Goal: Task Accomplishment & Management: Manage account settings

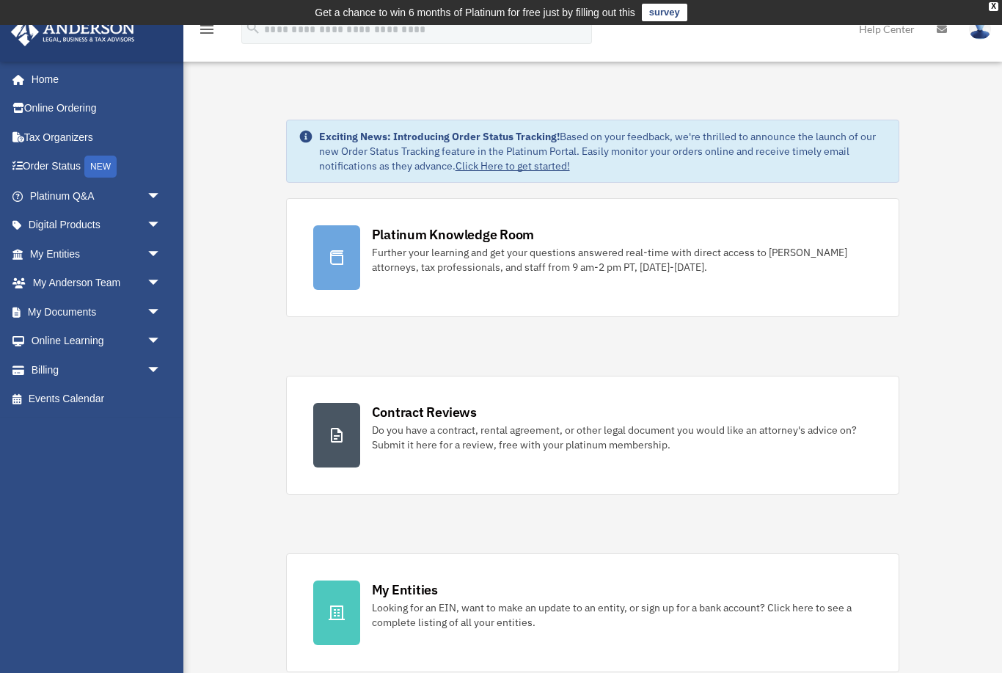
click at [103, 171] on div "NEW" at bounding box center [100, 166] width 32 height 22
click at [147, 361] on span "arrow_drop_down" at bounding box center [161, 370] width 29 height 30
click at [78, 398] on link "$ Open Invoices" at bounding box center [102, 399] width 163 height 30
click at [91, 395] on link "$ Open Invoices" at bounding box center [102, 399] width 163 height 30
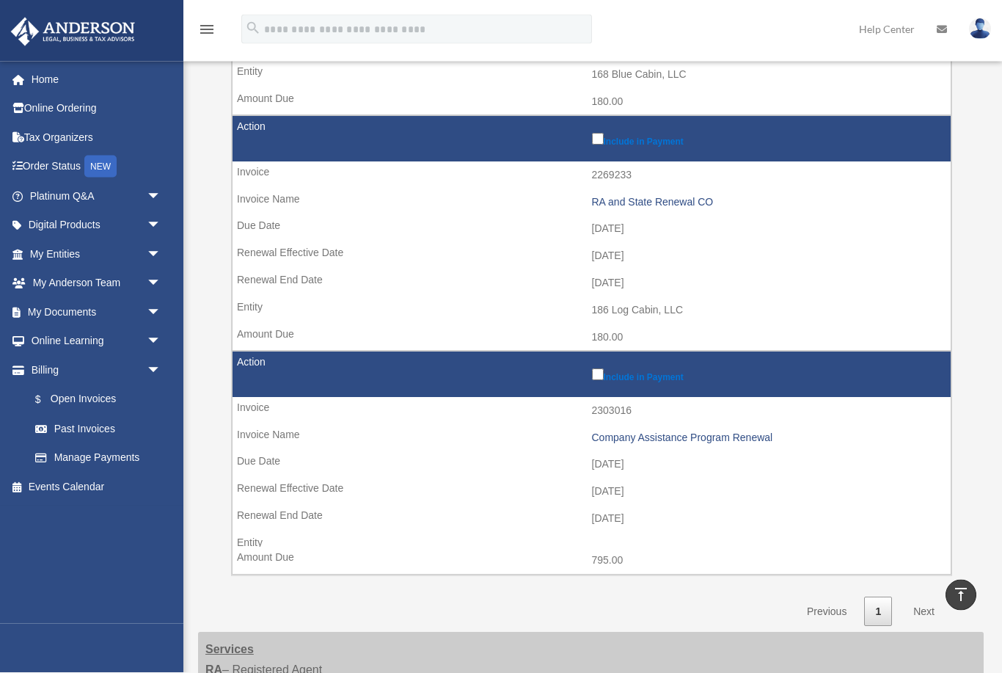
scroll to position [640, 0]
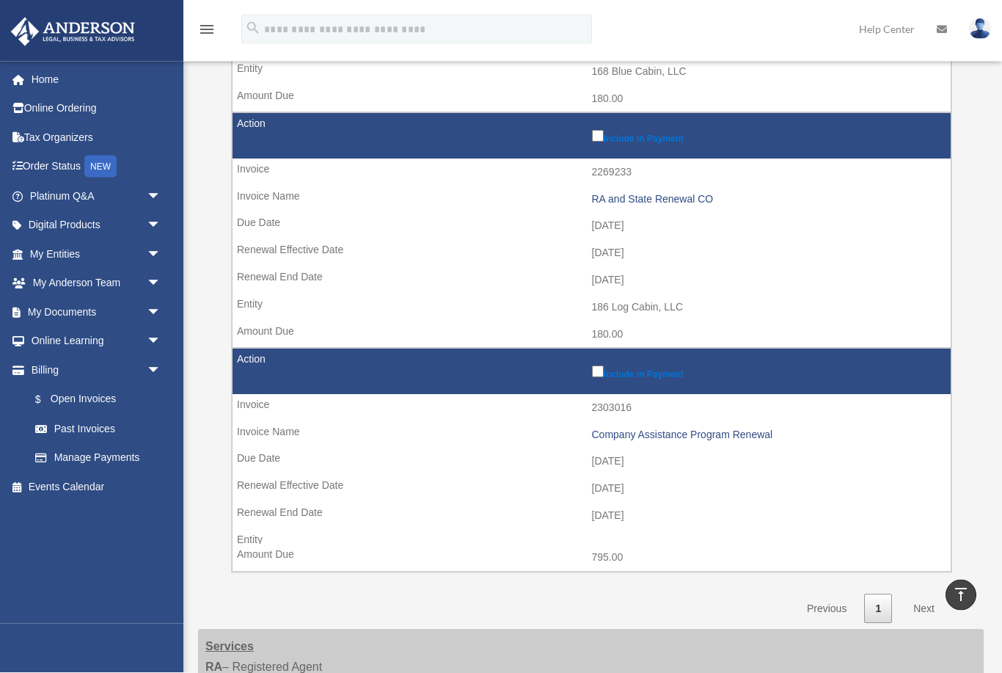
click at [920, 594] on link "Next" at bounding box center [923, 609] width 43 height 30
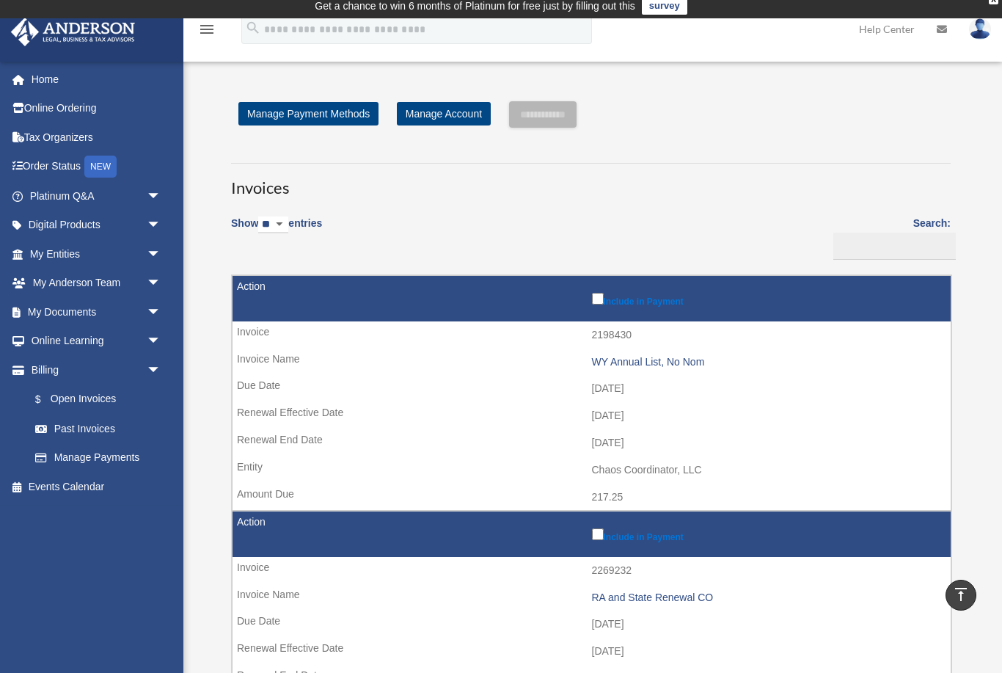
scroll to position [0, 0]
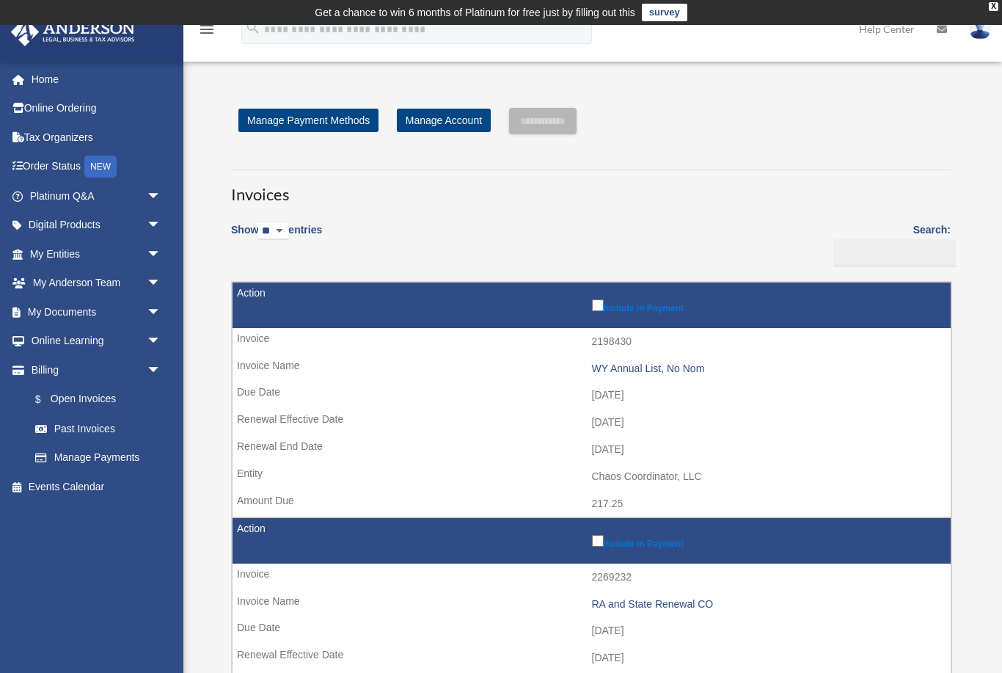
click at [285, 236] on select "** ** ** ***" at bounding box center [273, 231] width 30 height 17
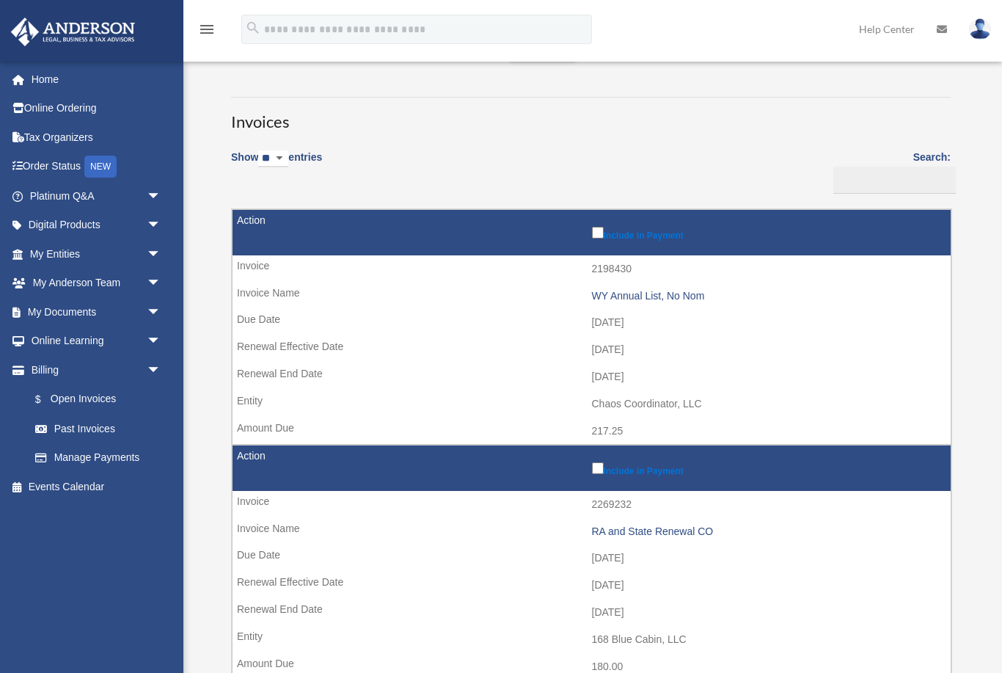
scroll to position [72, 0]
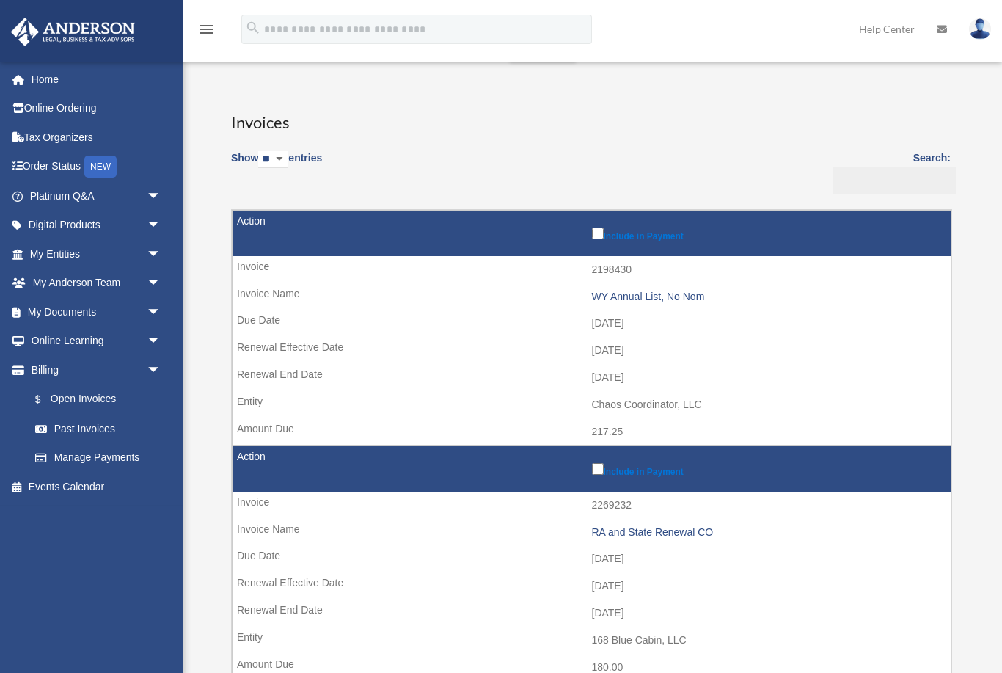
click at [866, 341] on td "2025-12-01" at bounding box center [592, 351] width 718 height 28
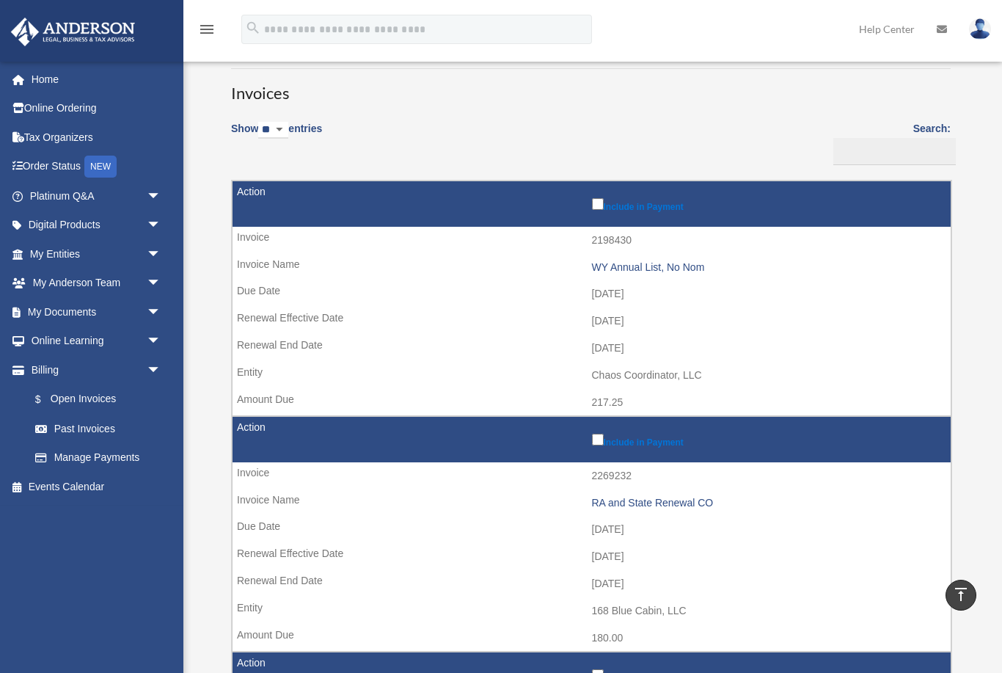
scroll to position [0, 0]
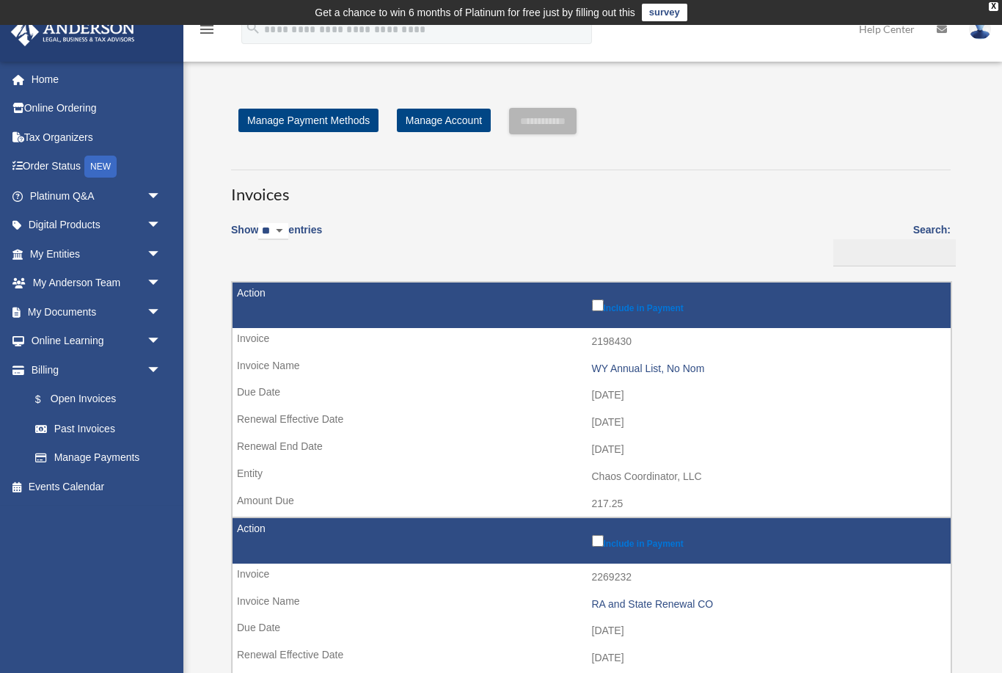
click at [299, 119] on link "Manage Payment Methods" at bounding box center [308, 120] width 140 height 23
click at [301, 123] on link "Manage Payment Methods" at bounding box center [308, 120] width 140 height 23
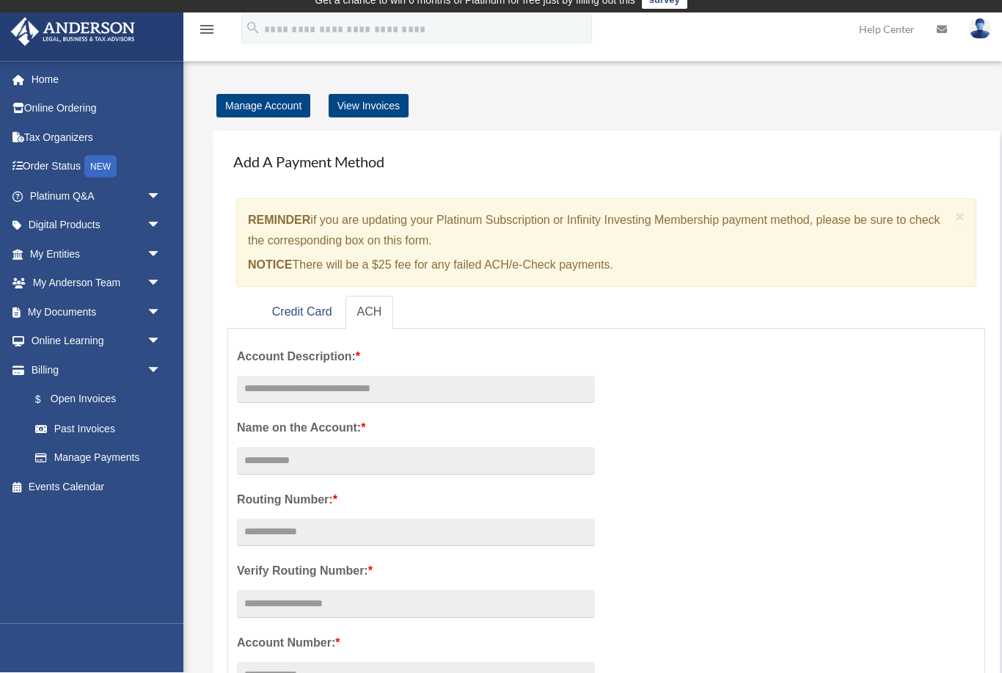
click at [294, 316] on link "Credit Card" at bounding box center [302, 312] width 84 height 33
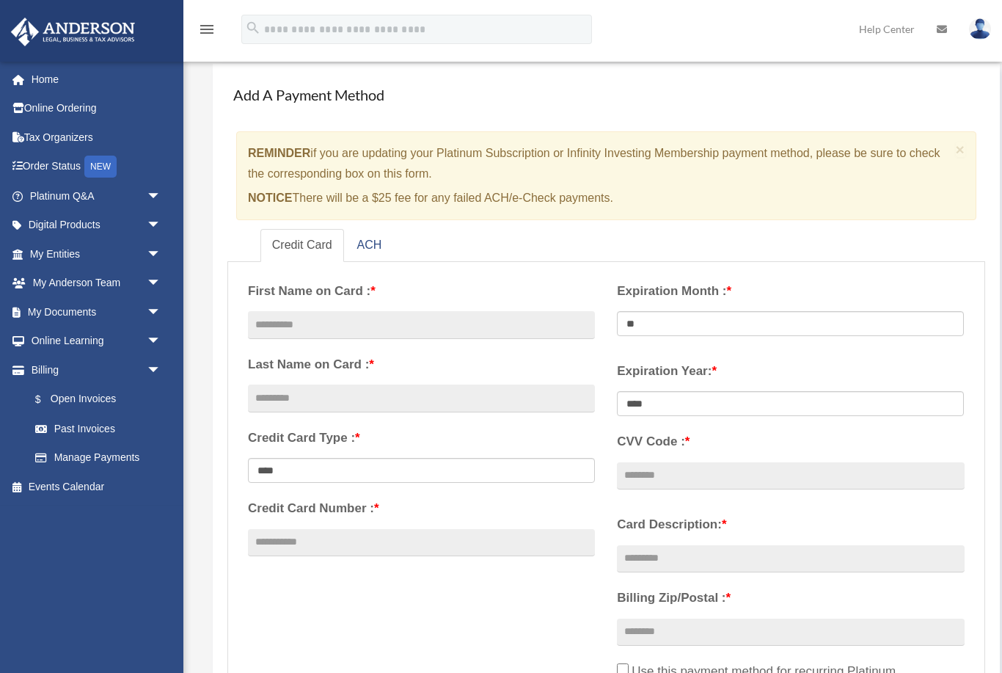
scroll to position [78, 0]
click at [365, 241] on link "ACH" at bounding box center [369, 246] width 48 height 33
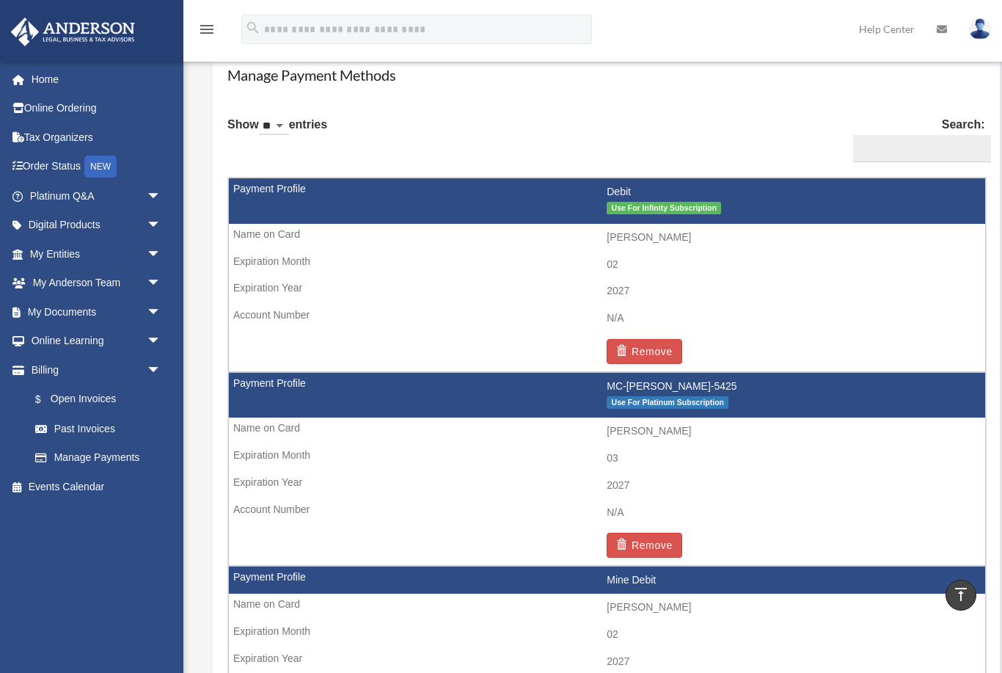
scroll to position [890, 0]
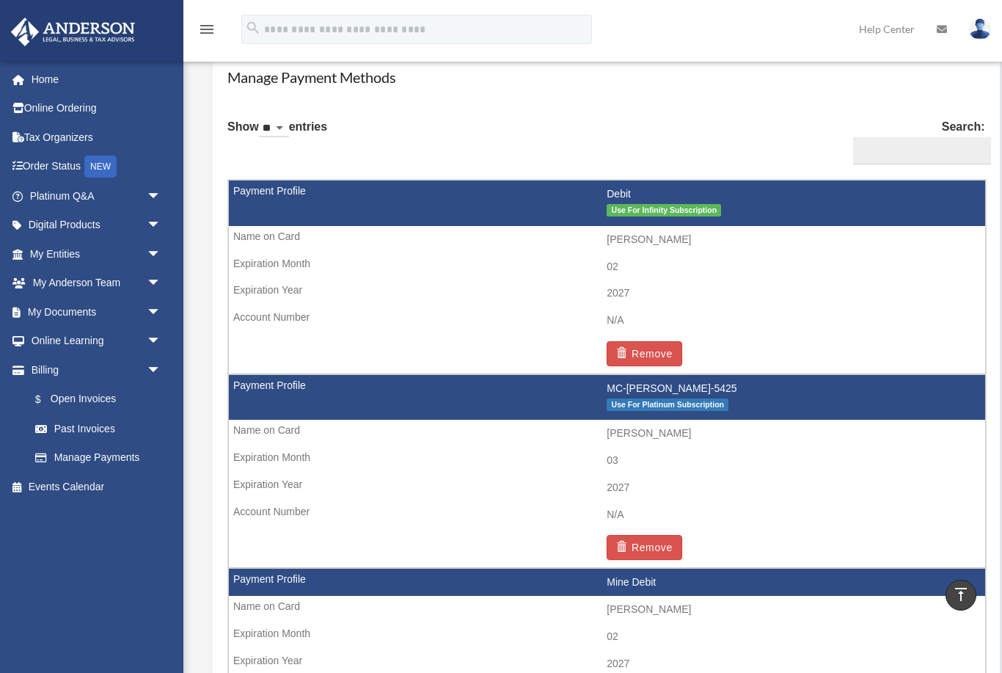
click at [661, 204] on span "Use For Infinity Subscription" at bounding box center [664, 210] width 114 height 12
click at [659, 206] on span "Use For Infinity Subscription" at bounding box center [664, 210] width 114 height 12
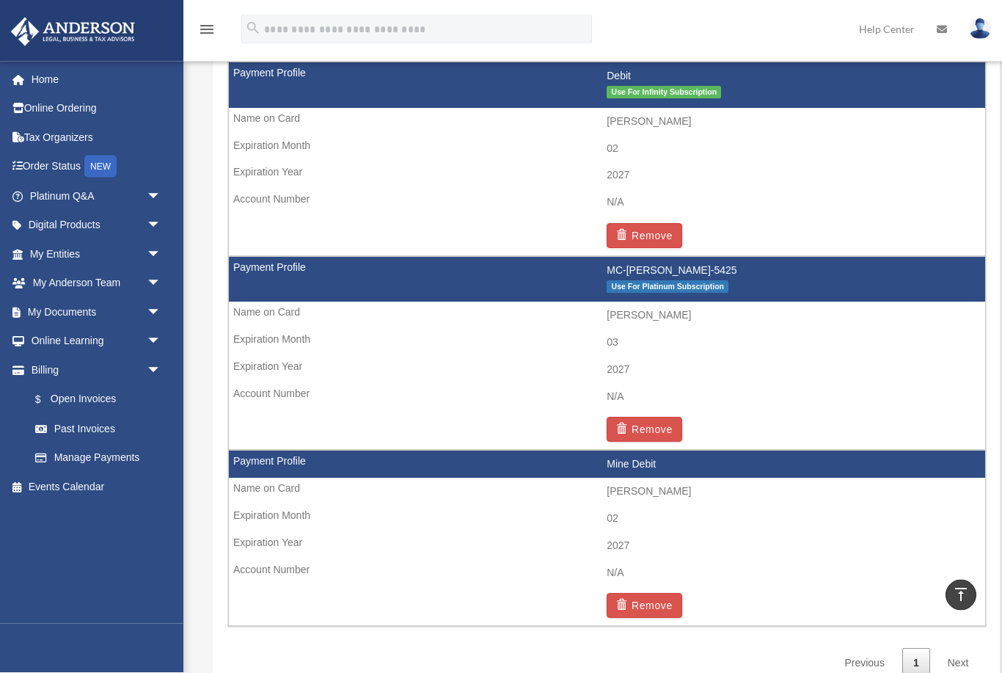
scroll to position [1008, 0]
click at [645, 593] on button "Remove" at bounding box center [645, 605] width 76 height 25
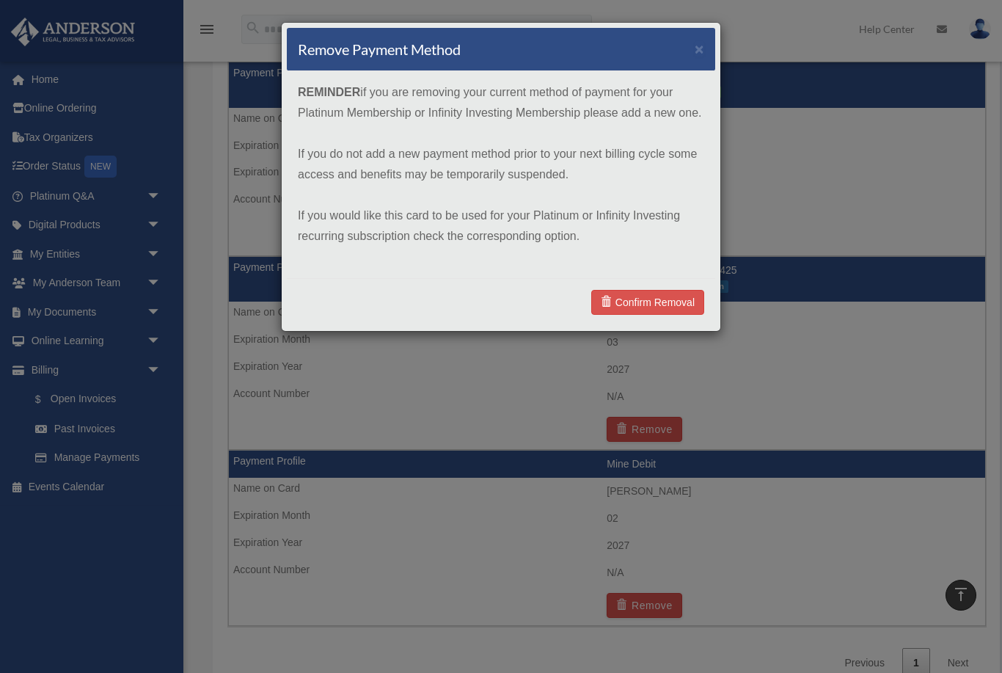
click at [643, 297] on link "Confirm Removal" at bounding box center [647, 302] width 113 height 25
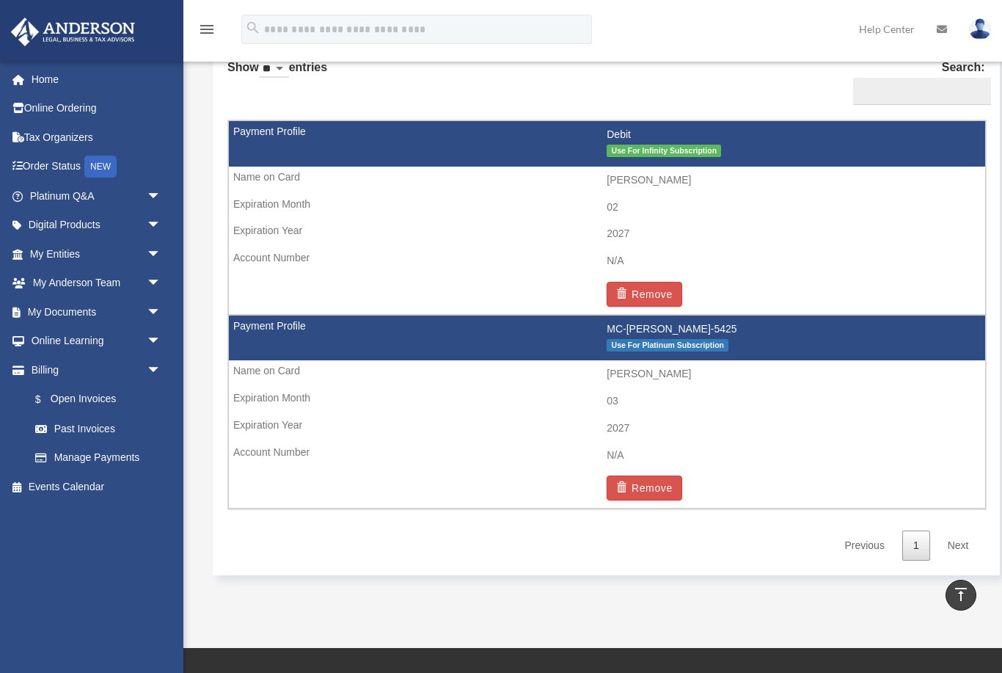
click at [673, 141] on p "Use For Infinity Subscription" at bounding box center [792, 150] width 370 height 18
click at [645, 288] on button "Remove" at bounding box center [645, 294] width 76 height 25
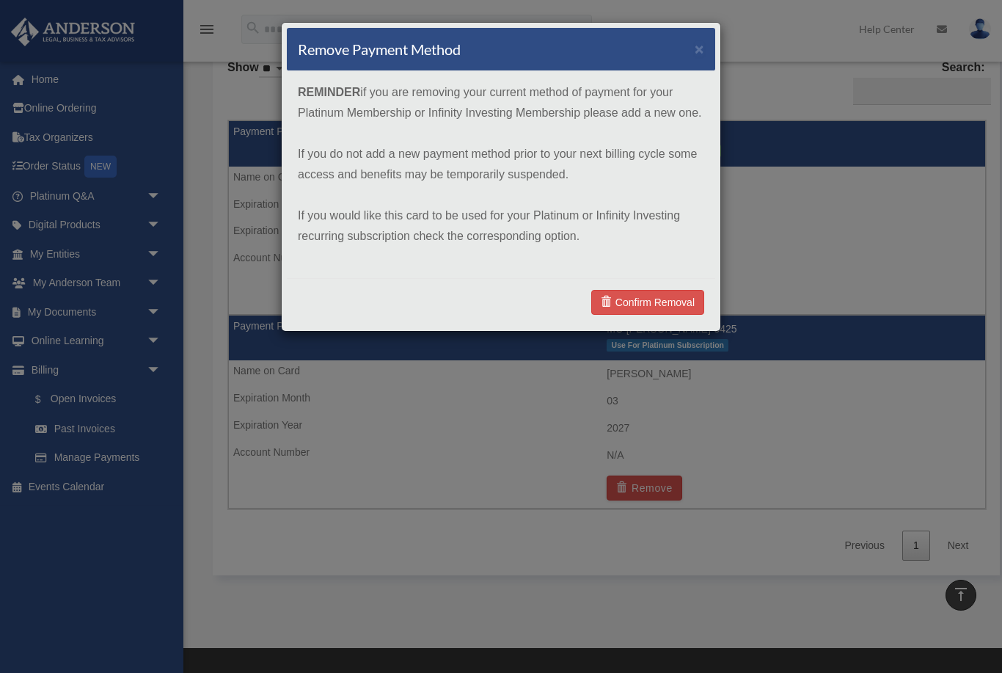
click at [638, 304] on link "Confirm Removal" at bounding box center [647, 302] width 113 height 25
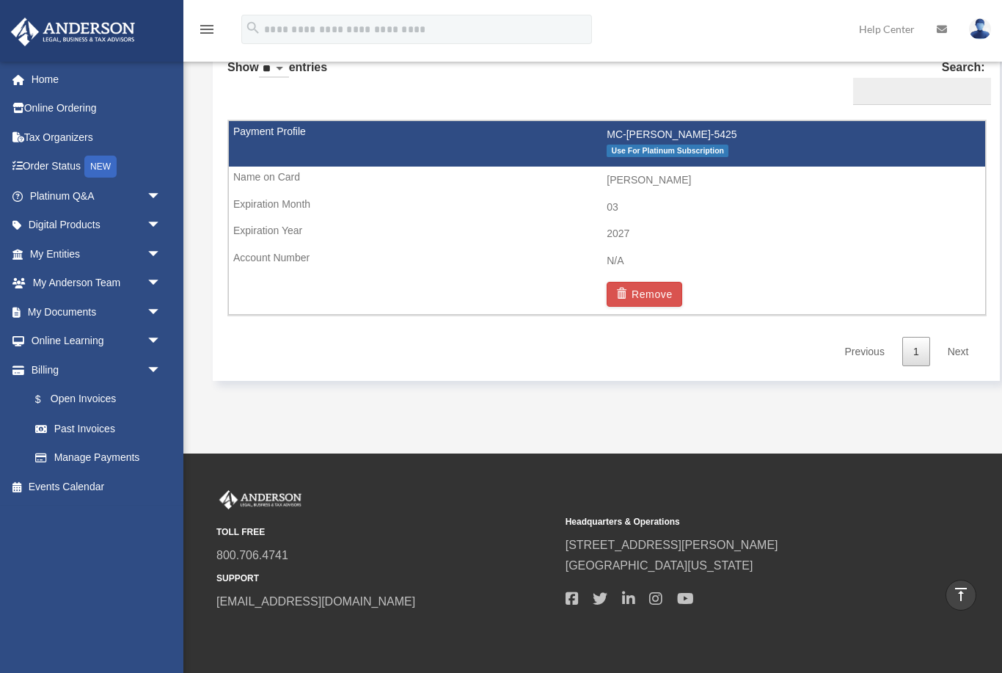
click at [957, 353] on link "Next" at bounding box center [958, 352] width 43 height 30
click at [954, 348] on link "Next" at bounding box center [958, 352] width 43 height 30
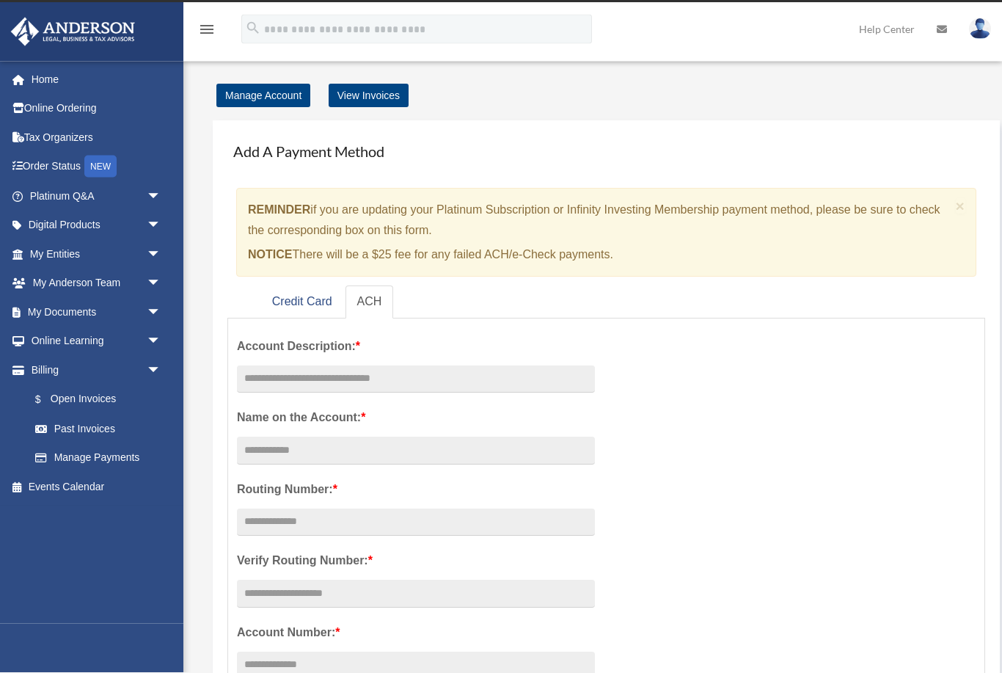
scroll to position [23, 0]
click at [299, 301] on link "Credit Card" at bounding box center [302, 301] width 84 height 33
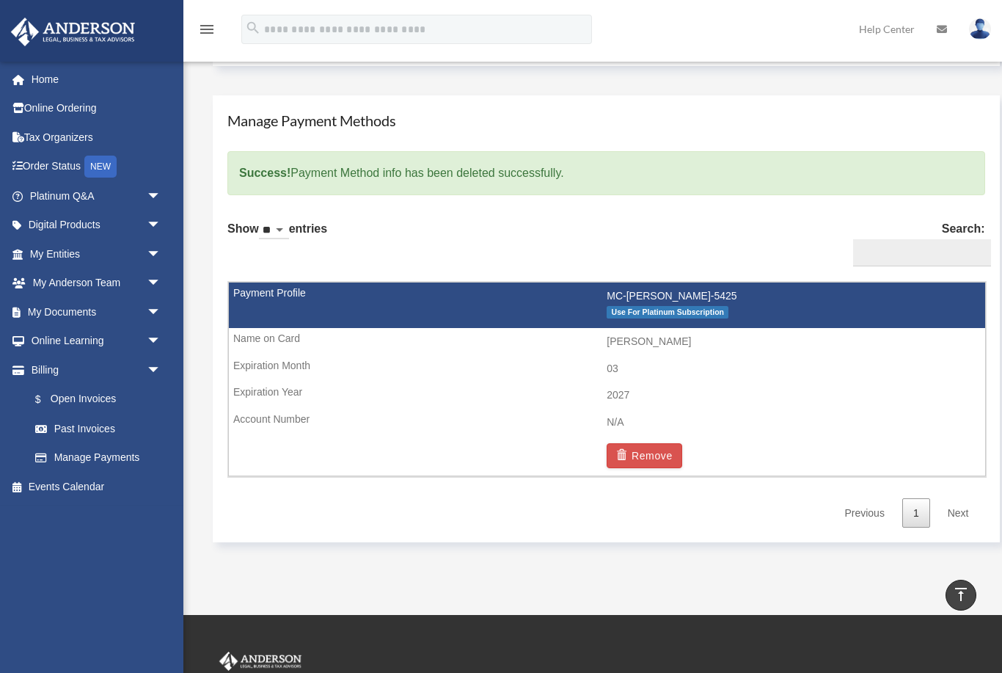
scroll to position [824, 0]
click at [676, 312] on p "Use For Platinum Subscription" at bounding box center [792, 312] width 370 height 18
click at [676, 312] on span "Use For Platinum Subscription" at bounding box center [668, 313] width 122 height 12
click at [681, 307] on span "Use For Platinum Subscription" at bounding box center [668, 313] width 122 height 12
click at [683, 307] on span "Use For Platinum Subscription" at bounding box center [668, 313] width 122 height 12
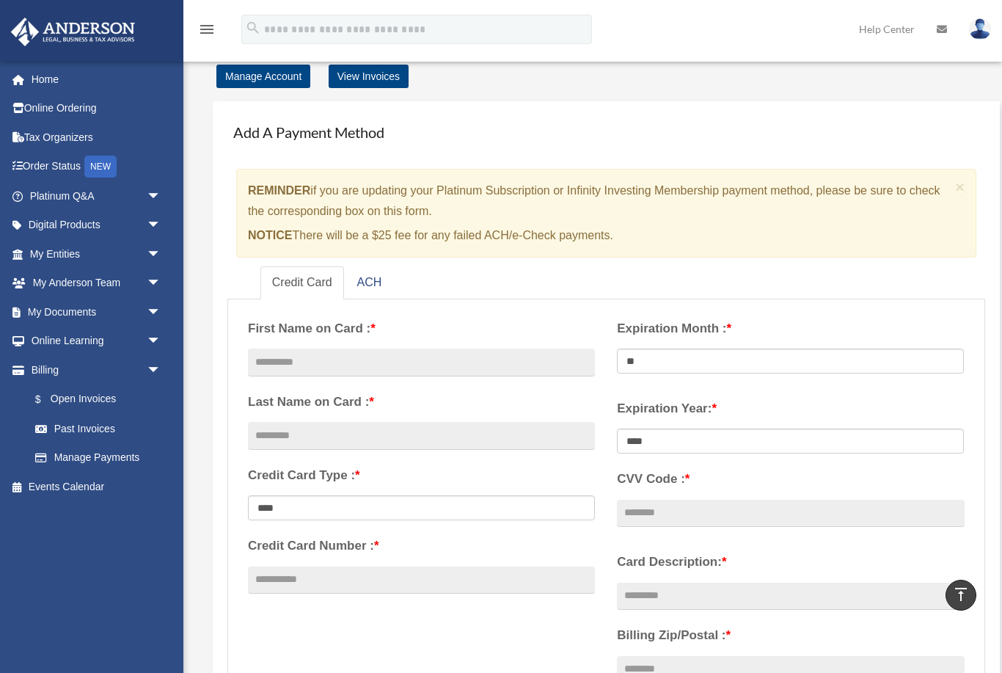
scroll to position [0, 0]
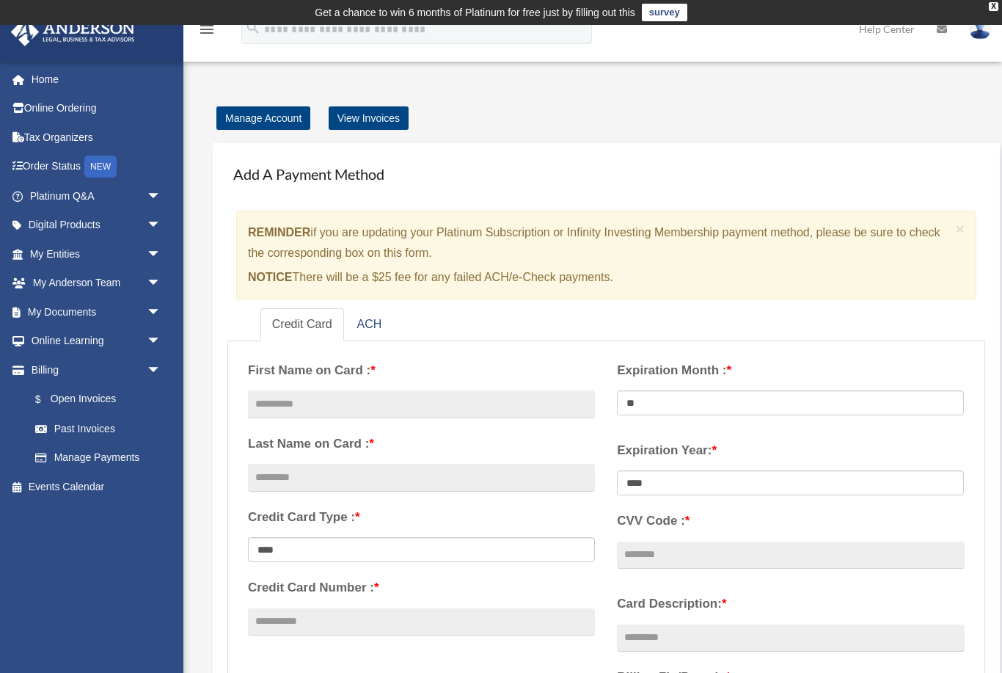
click at [45, 72] on link "Home" at bounding box center [96, 79] width 173 height 29
click at [43, 81] on link "Home" at bounding box center [96, 79] width 173 height 29
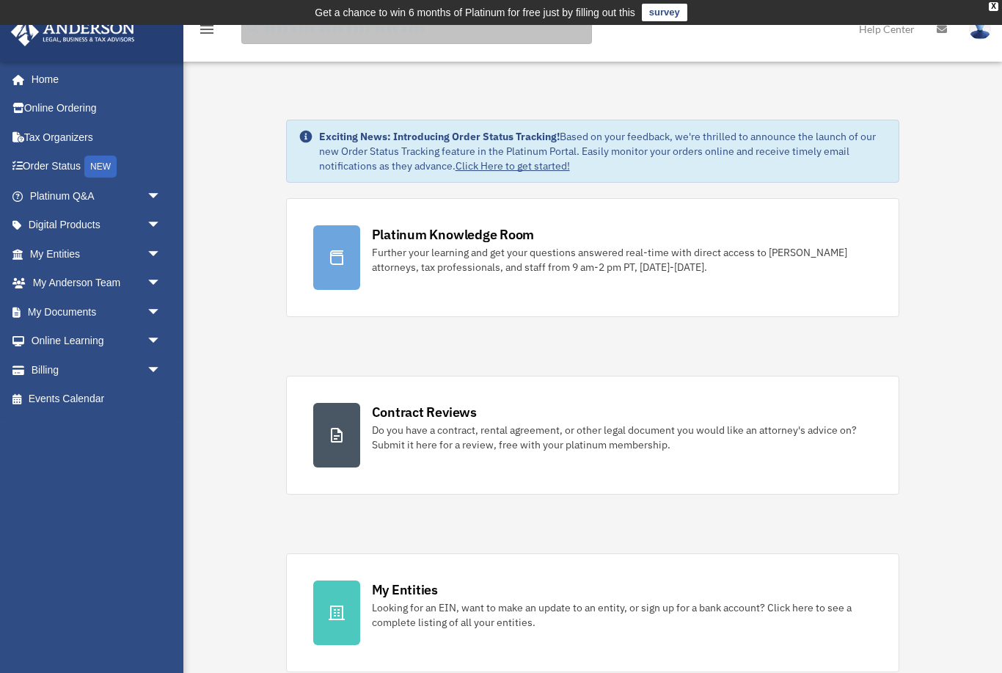
click at [266, 32] on input "search" at bounding box center [416, 29] width 351 height 29
type input "**********"
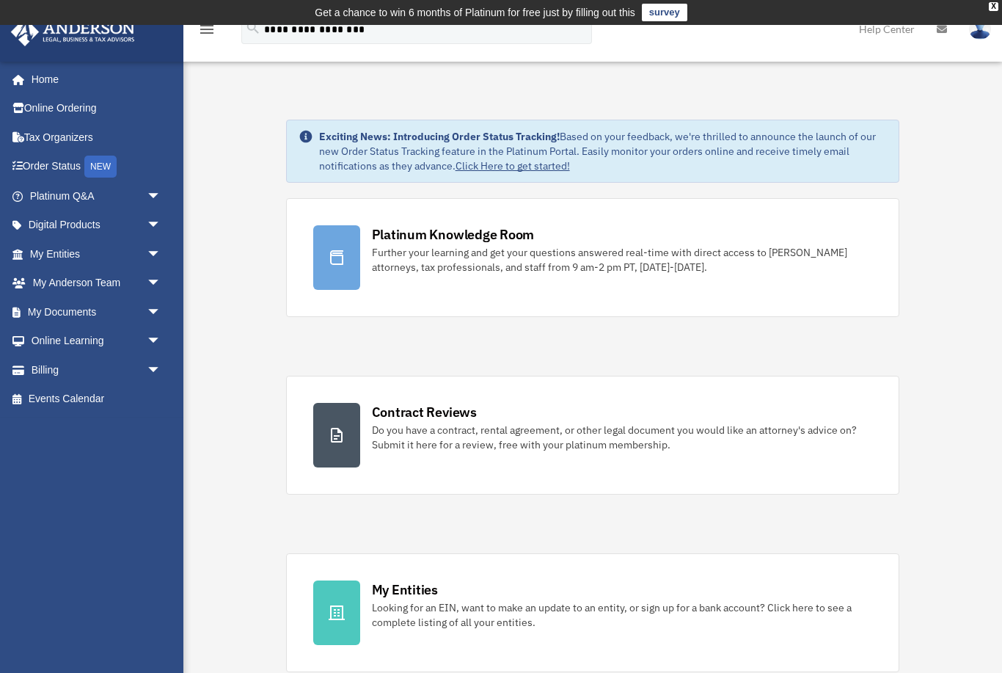
click at [992, 4] on div "X" at bounding box center [994, 6] width 10 height 9
click at [993, 9] on div "X" at bounding box center [994, 6] width 10 height 9
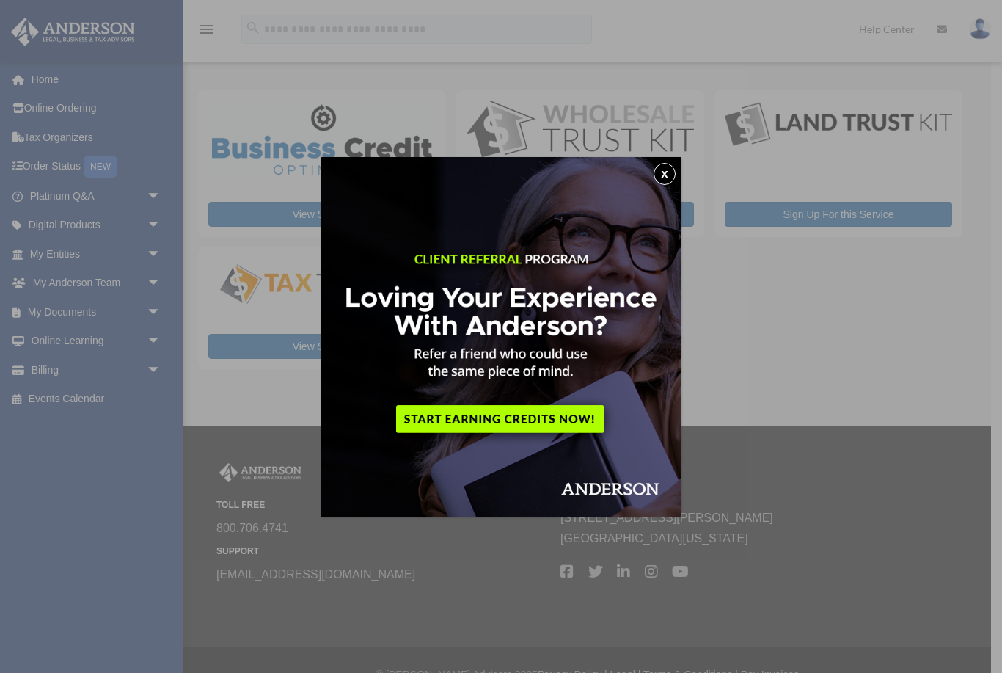
click at [660, 175] on button "x" at bounding box center [665, 174] width 22 height 22
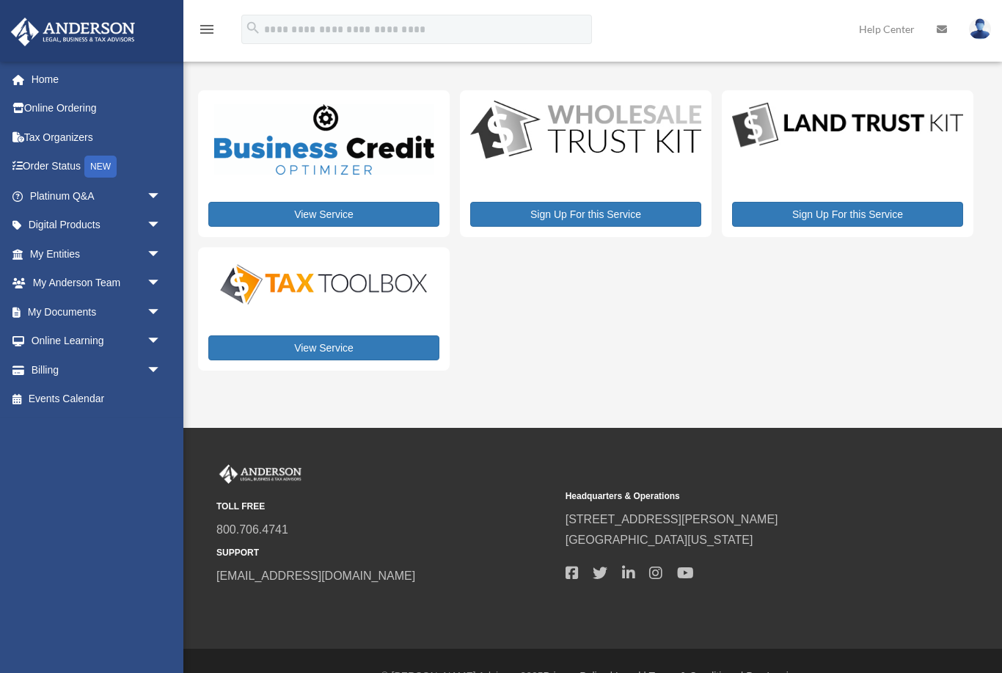
click at [315, 343] on link "View Service" at bounding box center [323, 347] width 231 height 25
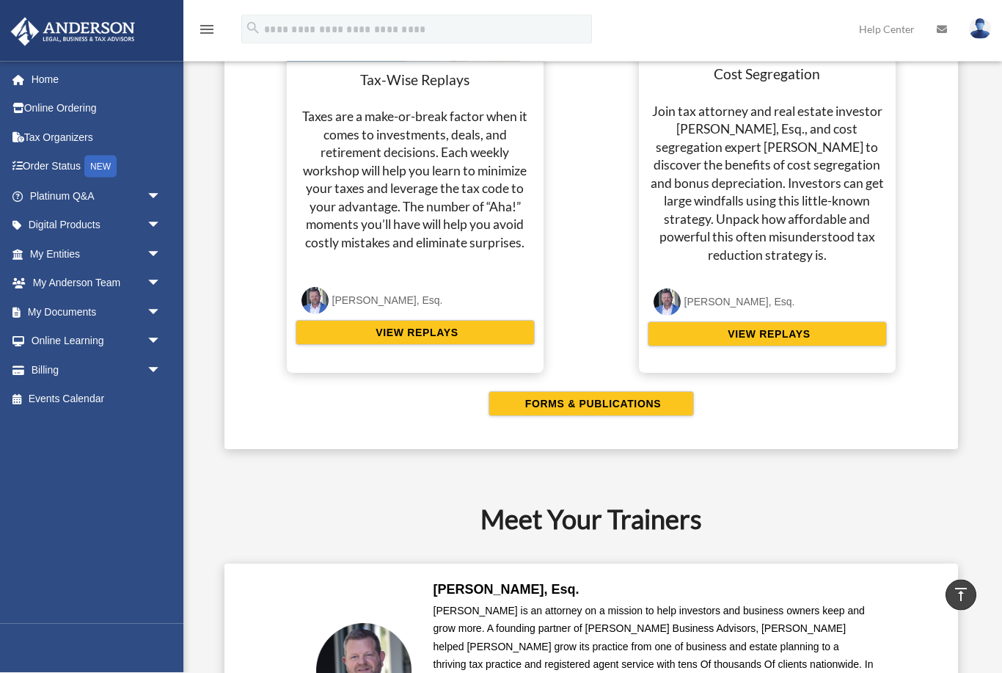
scroll to position [2882, 0]
click at [99, 162] on div "NEW" at bounding box center [100, 166] width 32 height 22
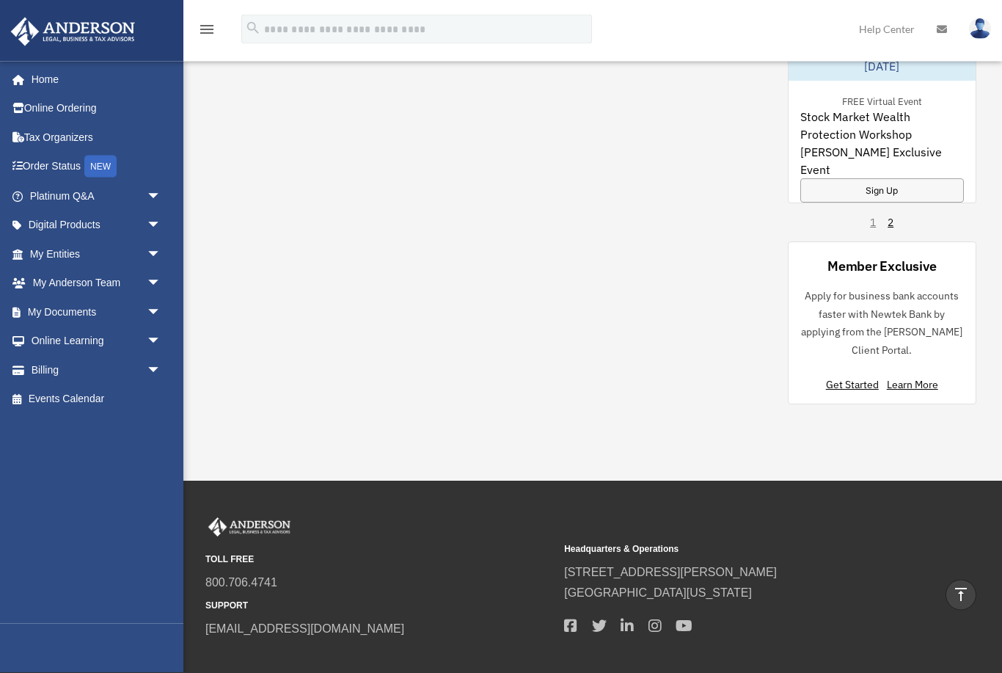
scroll to position [1341, 0]
click at [43, 76] on link "Home" at bounding box center [93, 79] width 166 height 29
